Goal: Information Seeking & Learning: Learn about a topic

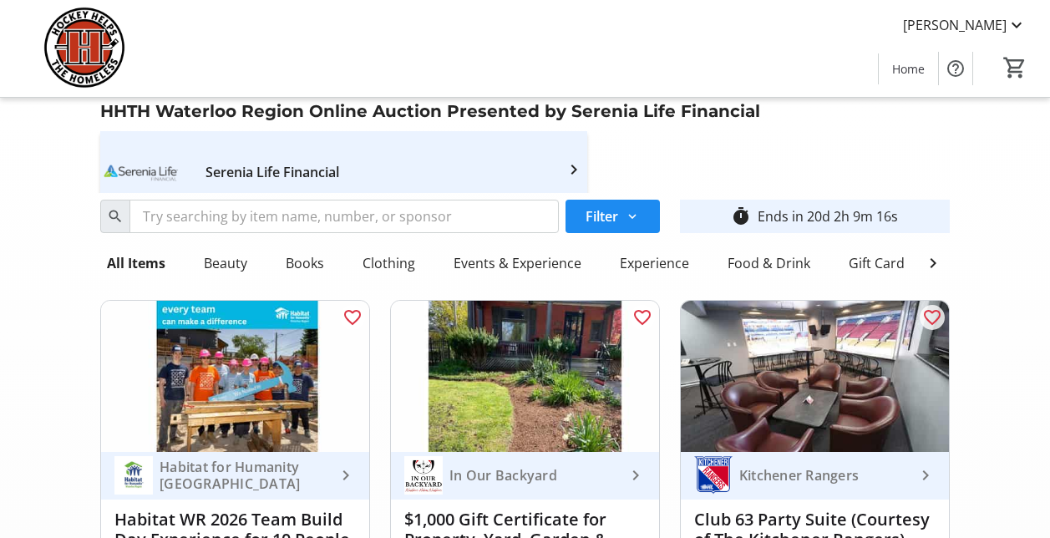
scroll to position [14394, 0]
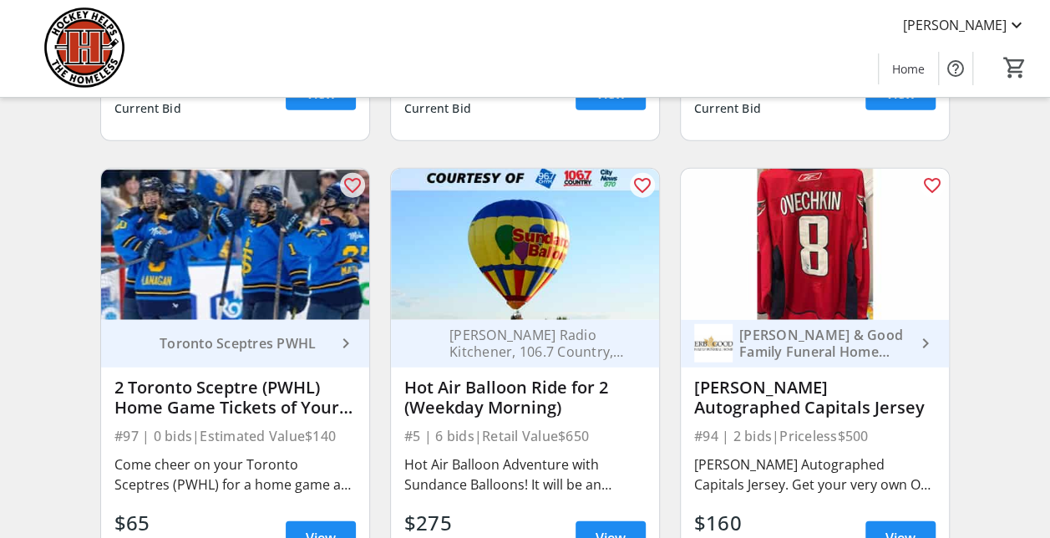
scroll to position [2005, 0]
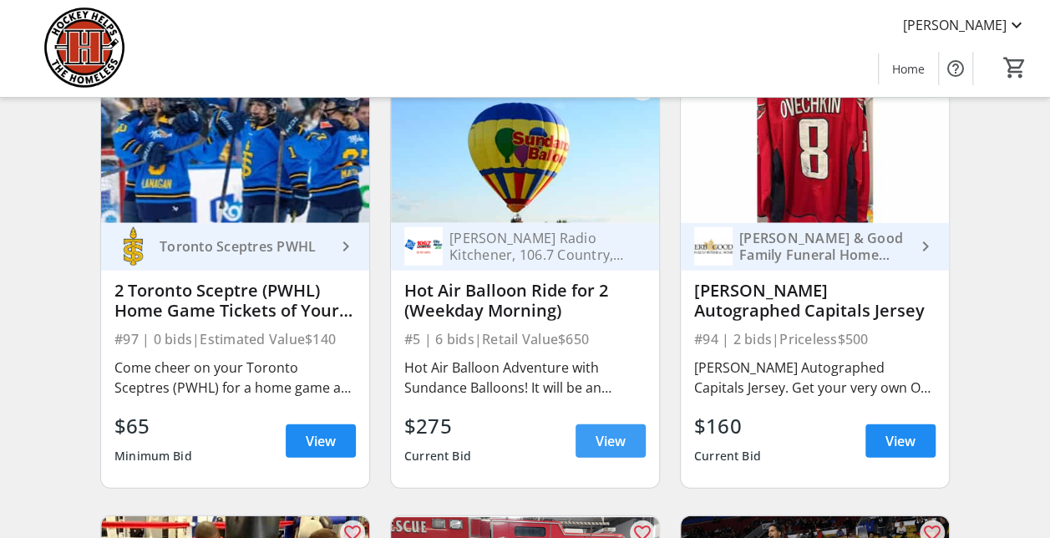
click at [615, 451] on span "View" at bounding box center [611, 441] width 30 height 20
click at [599, 450] on span "View" at bounding box center [611, 441] width 30 height 20
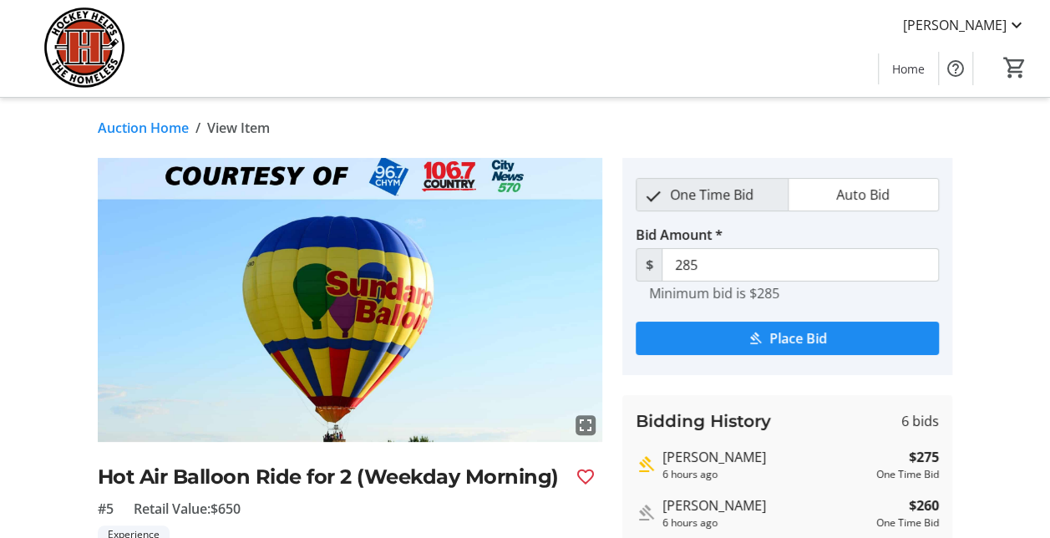
scroll to position [2005, 0]
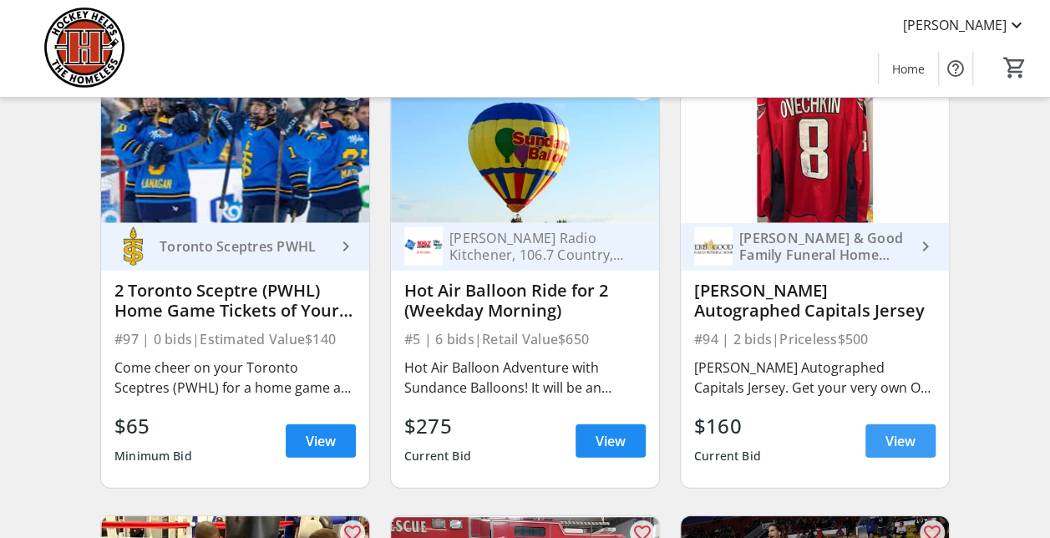
click at [897, 449] on span "View" at bounding box center [900, 441] width 30 height 20
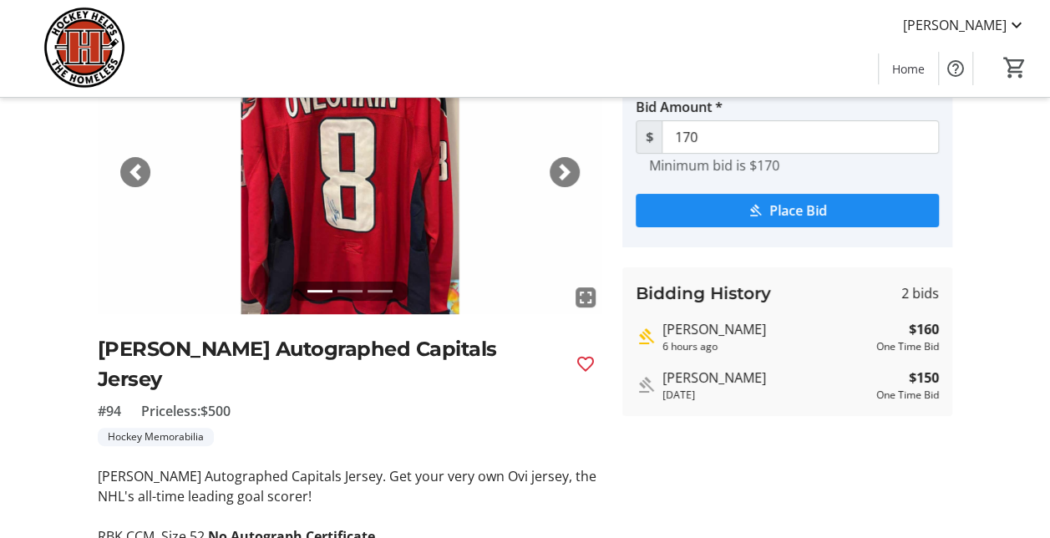
scroll to position [167, 0]
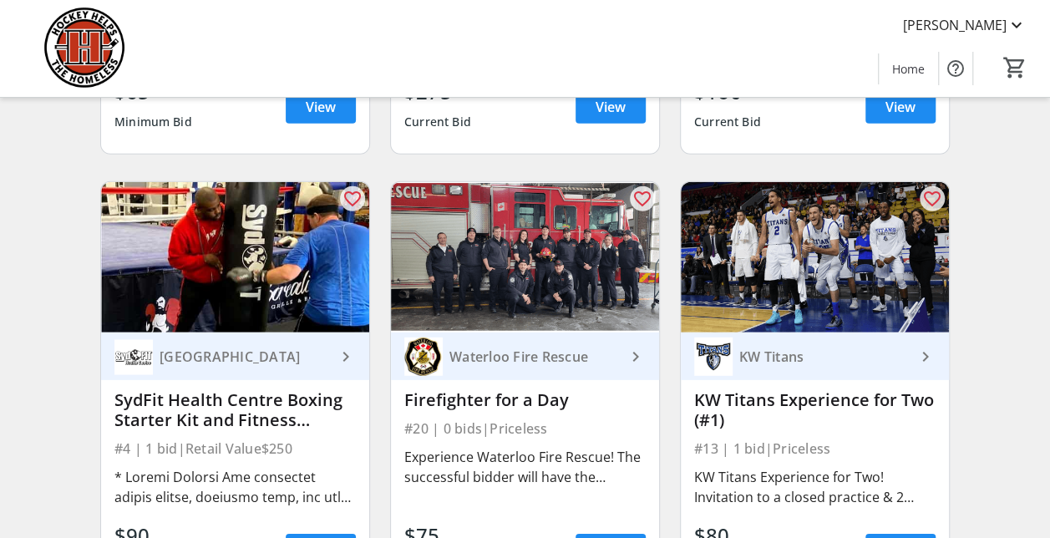
scroll to position [2422, 0]
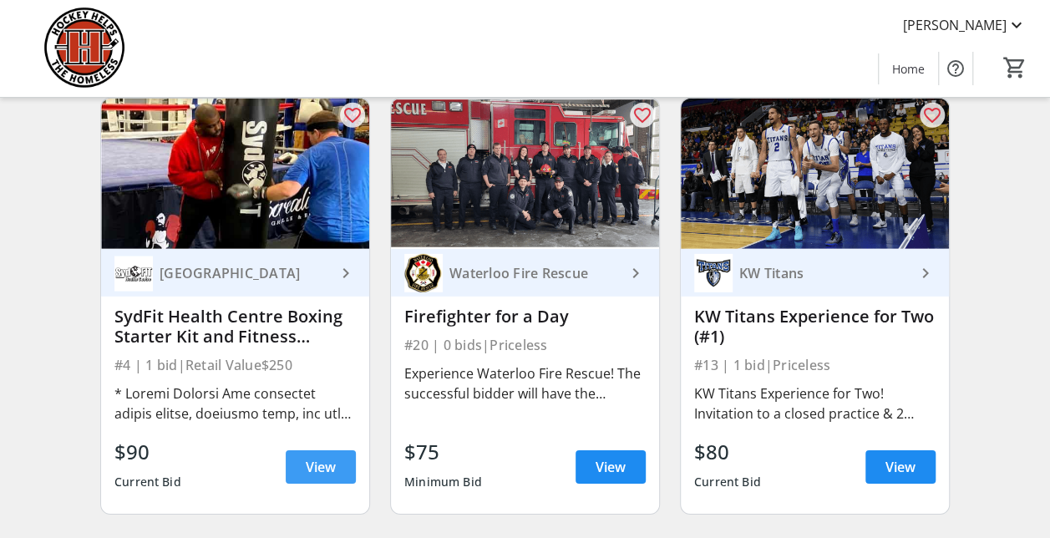
click at [324, 477] on span "View" at bounding box center [321, 467] width 30 height 20
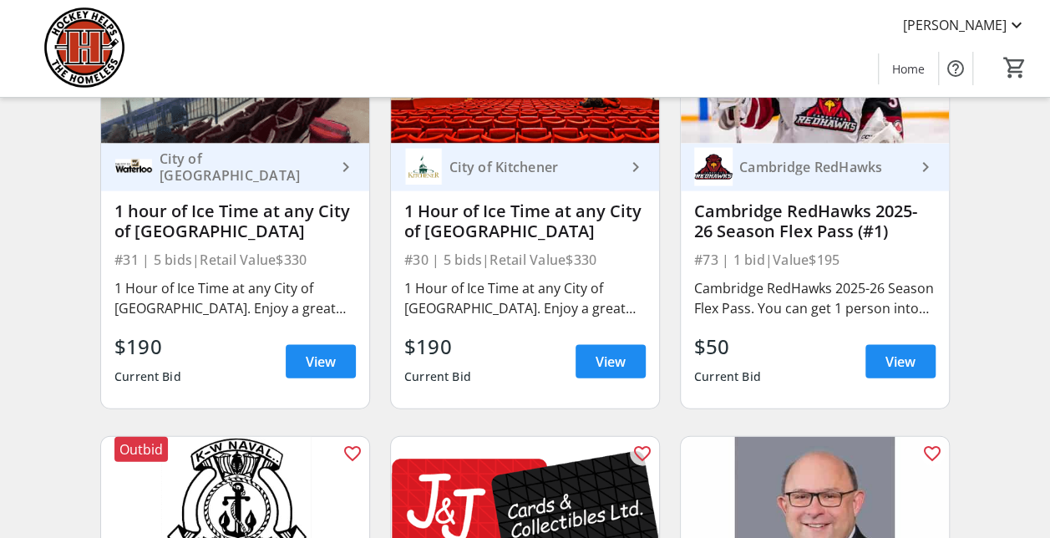
scroll to position [4761, 0]
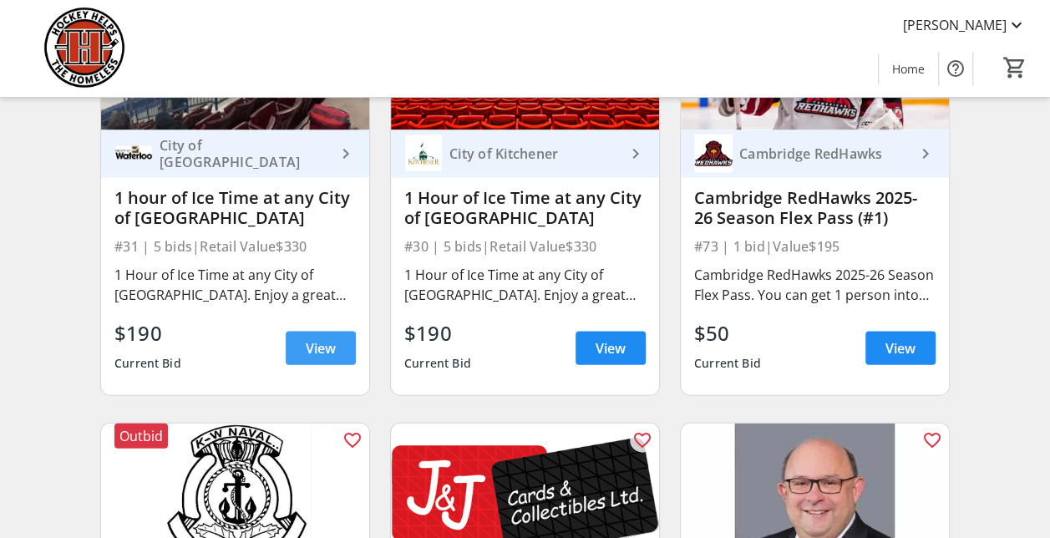
click at [321, 358] on span "View" at bounding box center [321, 348] width 30 height 20
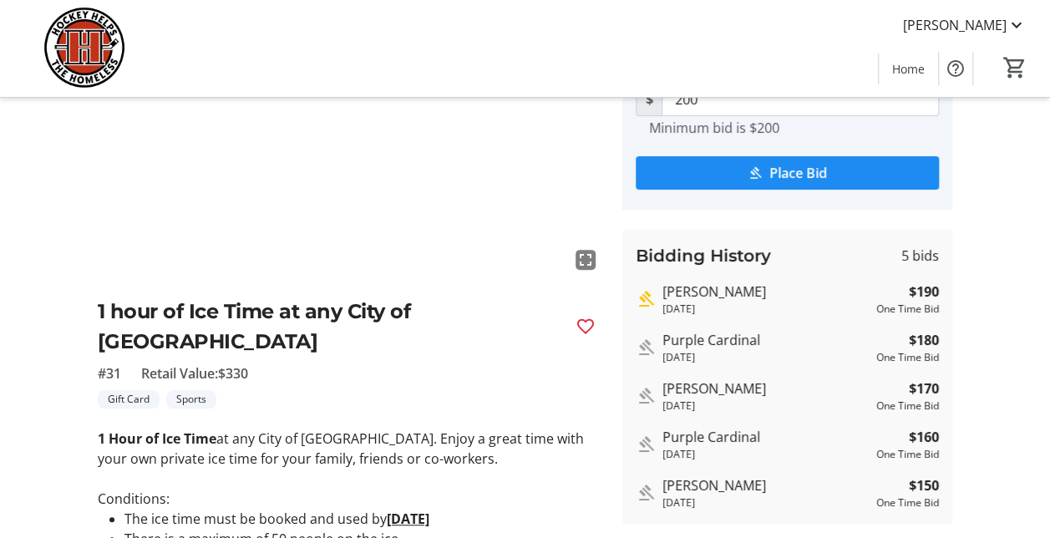
scroll to position [167, 0]
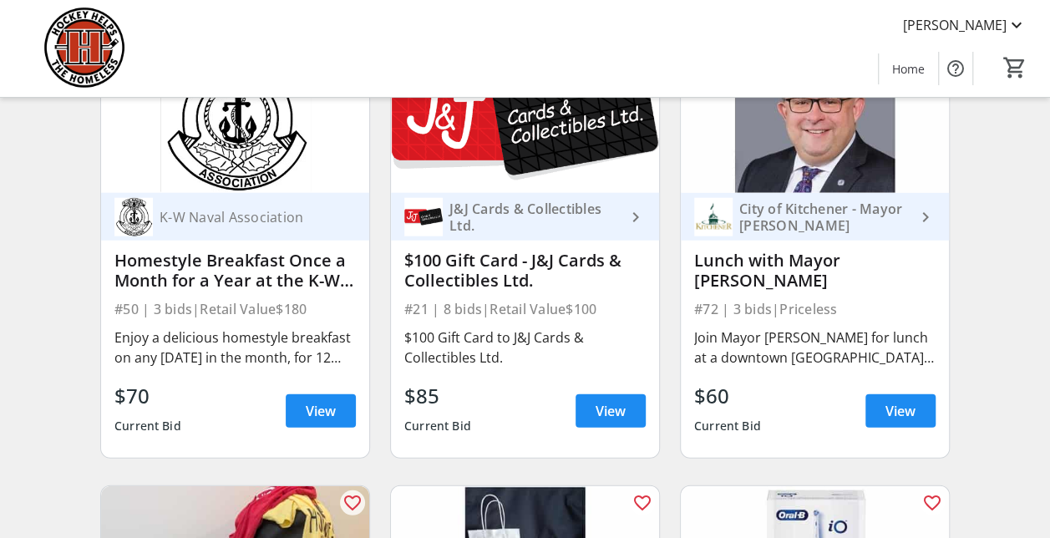
scroll to position [5179, 0]
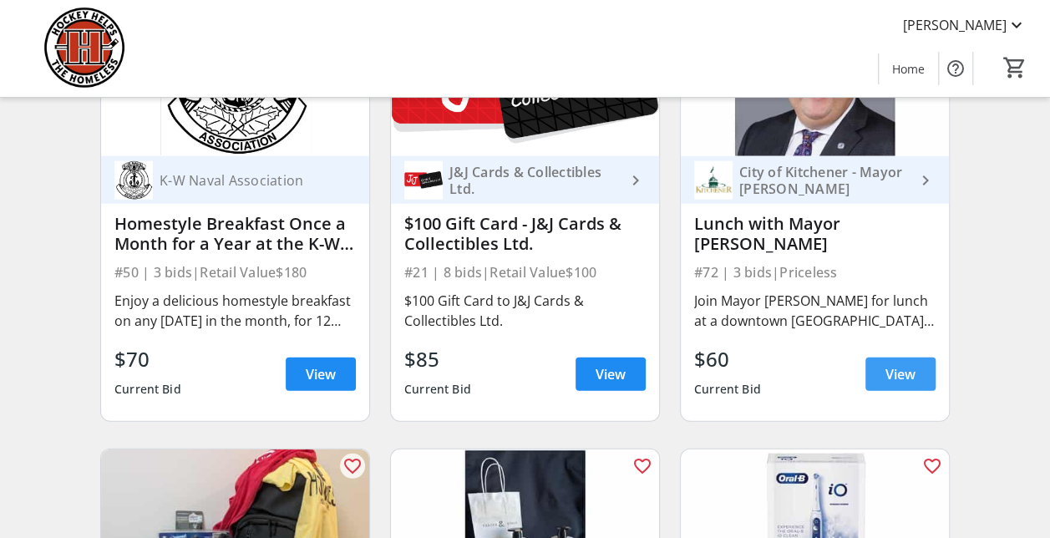
click at [899, 379] on span "View" at bounding box center [900, 374] width 30 height 20
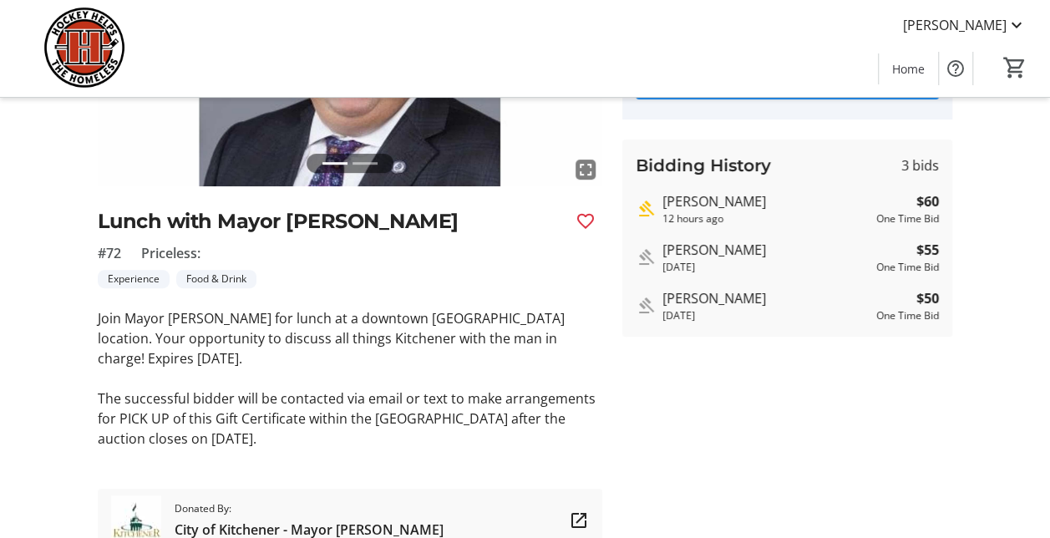
scroll to position [229, 0]
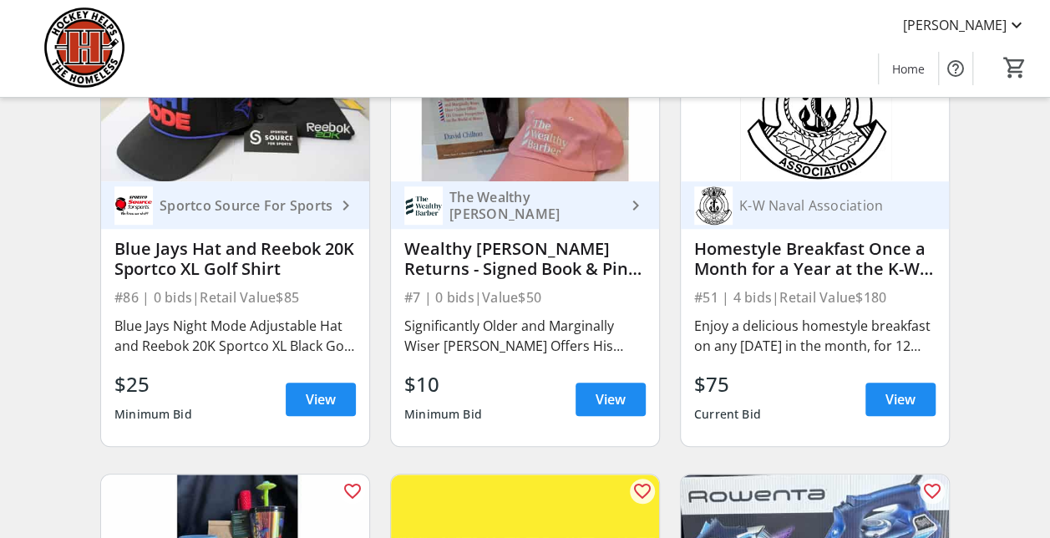
scroll to position [6933, 0]
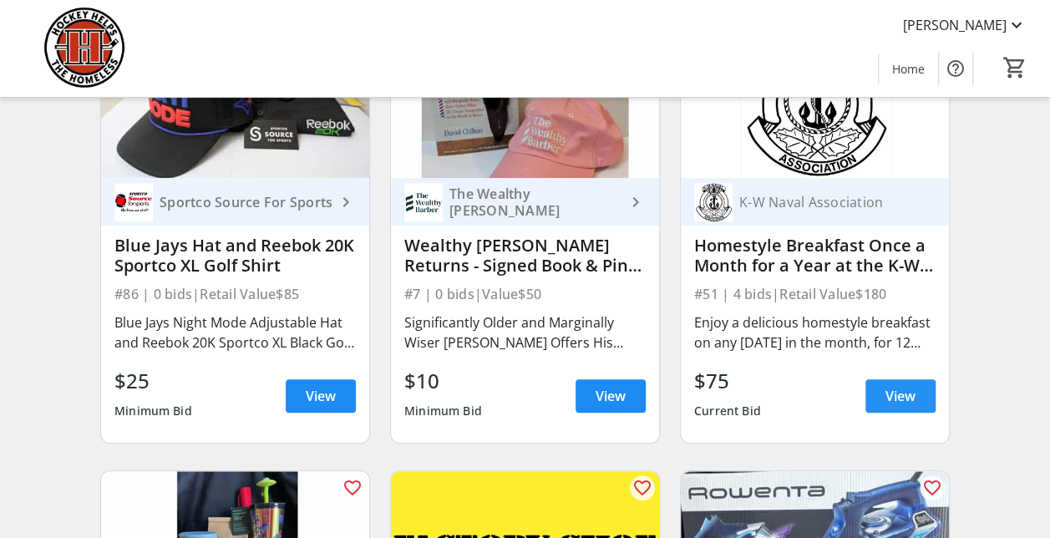
click at [900, 405] on span "View" at bounding box center [900, 396] width 30 height 20
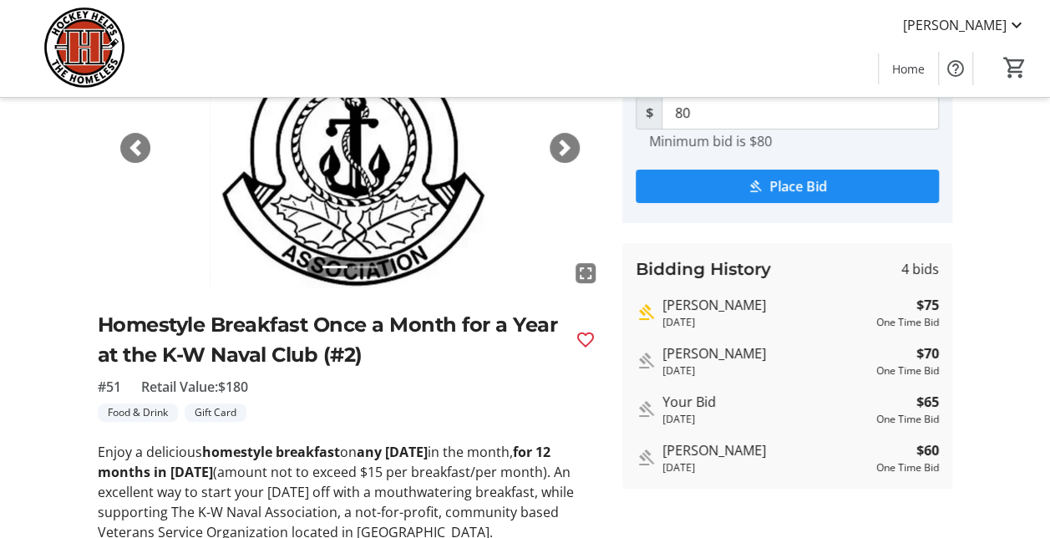
scroll to position [167, 0]
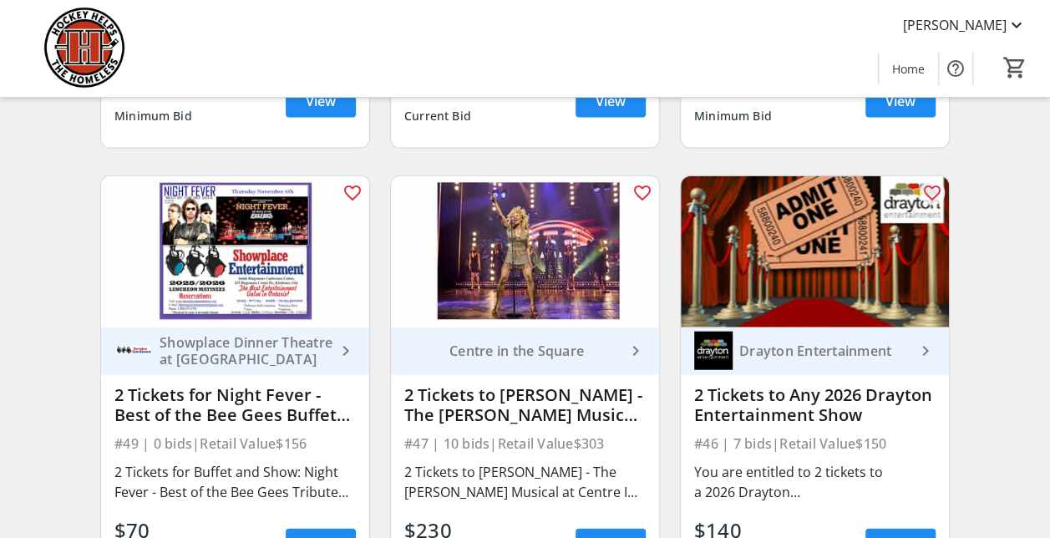
scroll to position [8269, 0]
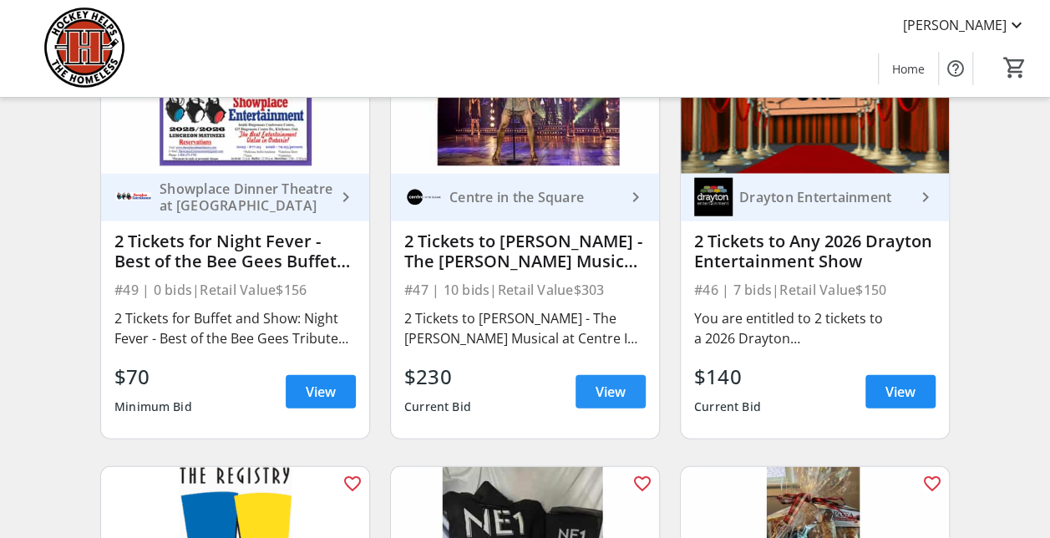
click at [621, 399] on span "View" at bounding box center [611, 392] width 30 height 20
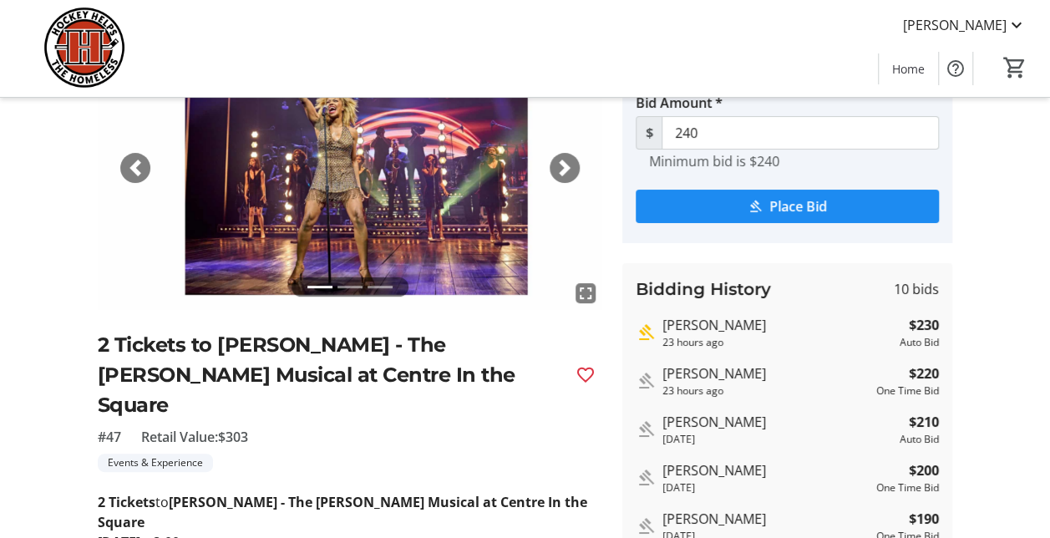
scroll to position [167, 0]
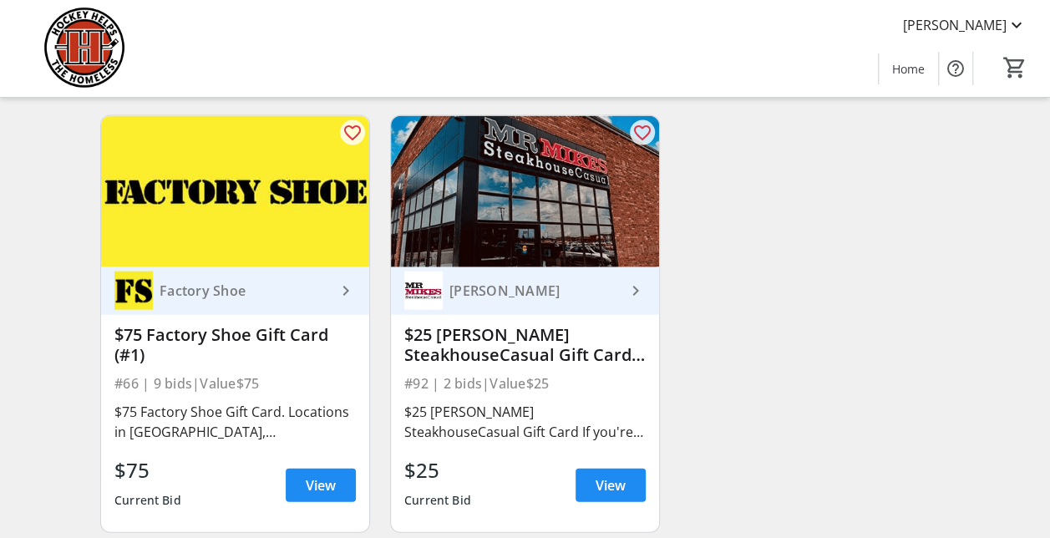
scroll to position [14394, 0]
